Goal: Transaction & Acquisition: Subscribe to service/newsletter

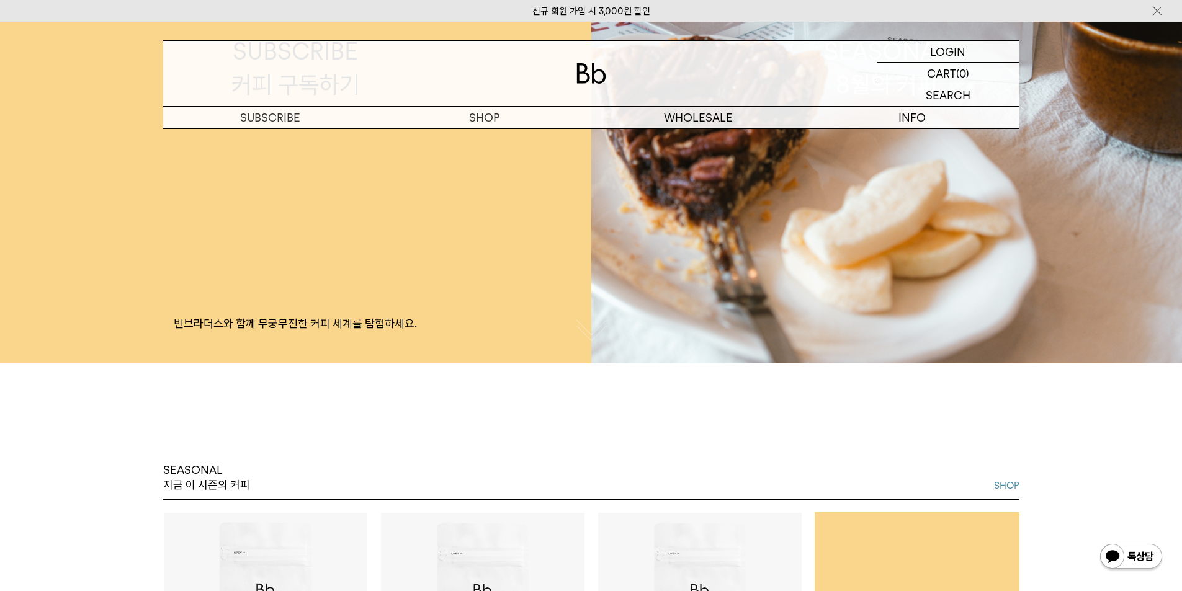
scroll to position [248, 0]
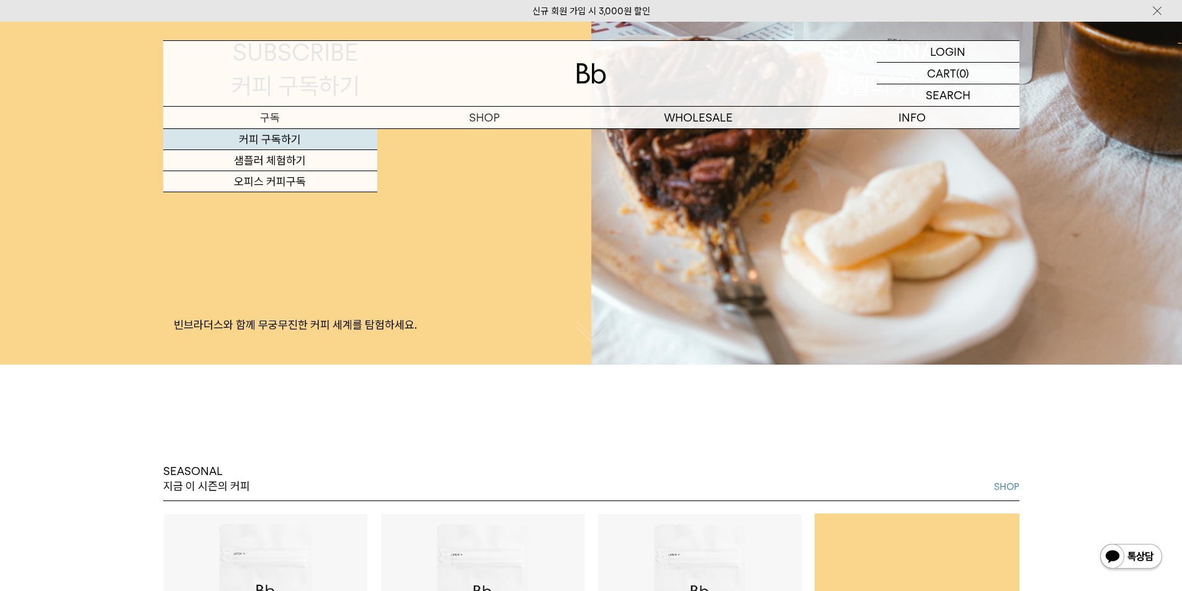
click at [264, 140] on link "커피 구독하기" at bounding box center [270, 139] width 214 height 21
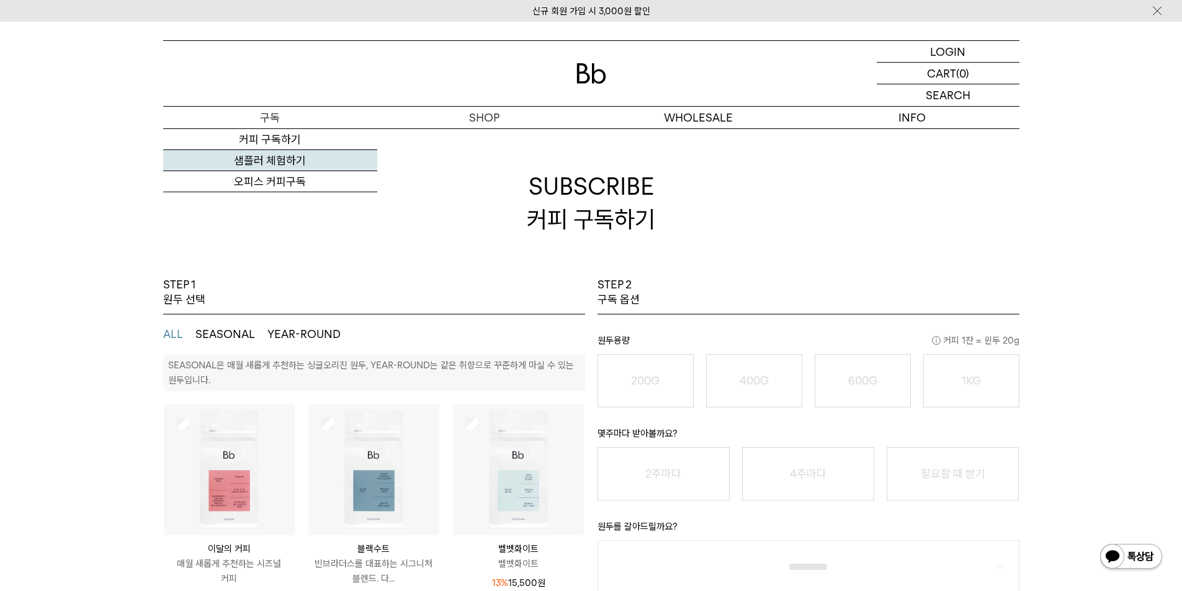
click at [273, 163] on link "샘플러 체험하기" at bounding box center [270, 160] width 214 height 21
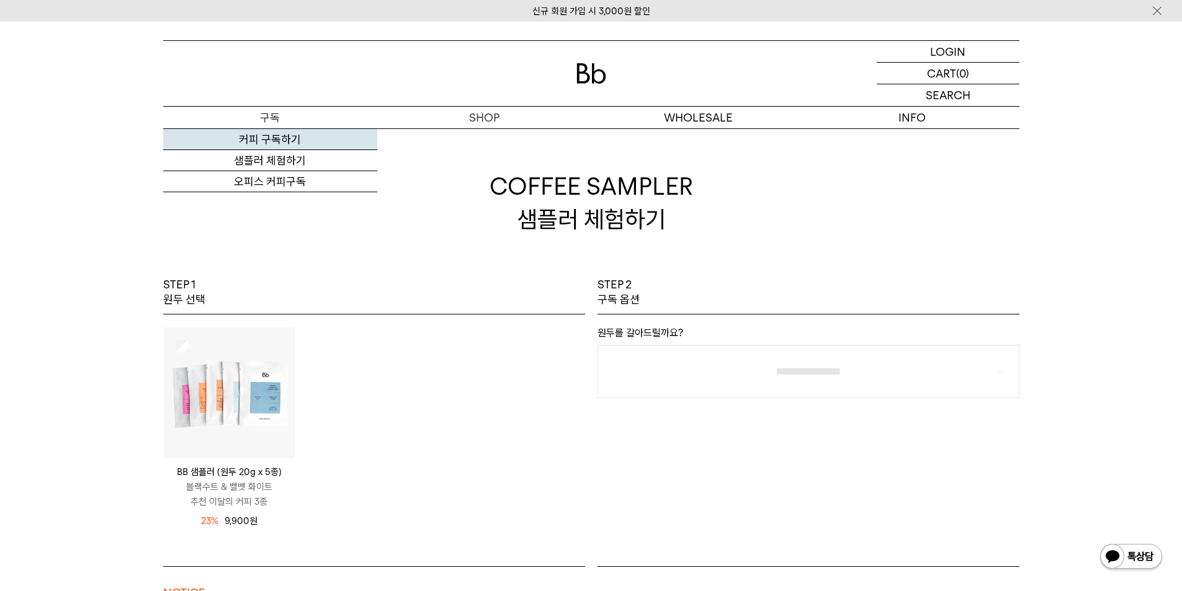
click at [321, 144] on link "커피 구독하기" at bounding box center [270, 139] width 214 height 21
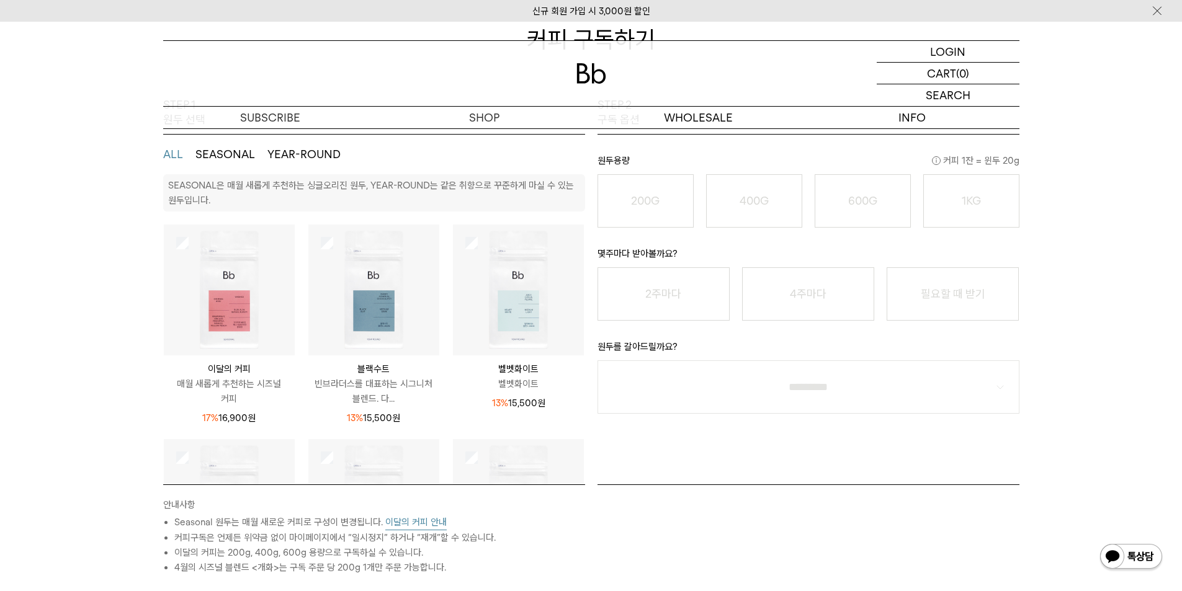
scroll to position [186, 0]
